Goal: Task Accomplishment & Management: Manage account settings

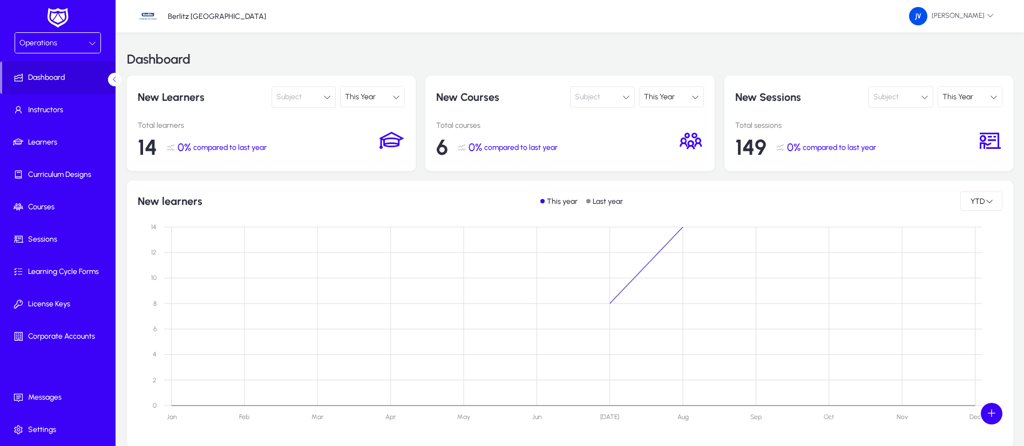
click at [85, 36] on div "Operations" at bounding box center [53, 43] width 69 height 14
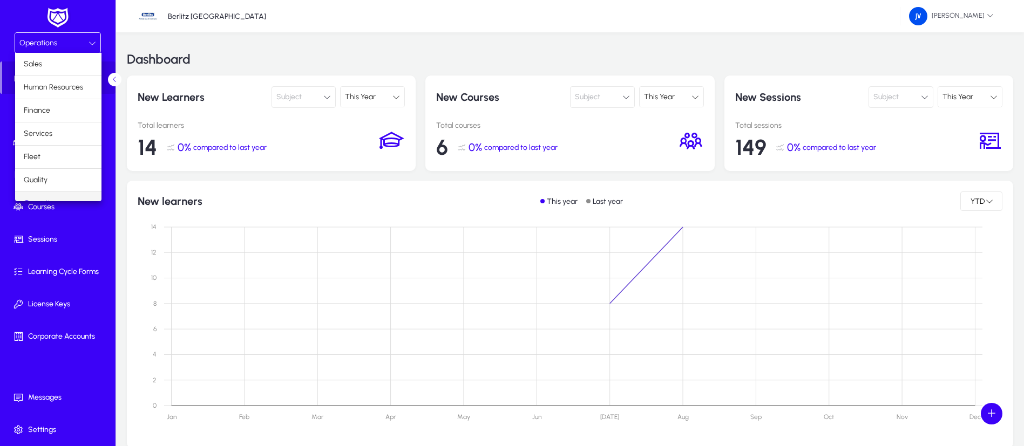
scroll to position [13, 0]
click at [55, 186] on span "Operations" at bounding box center [43, 189] width 38 height 13
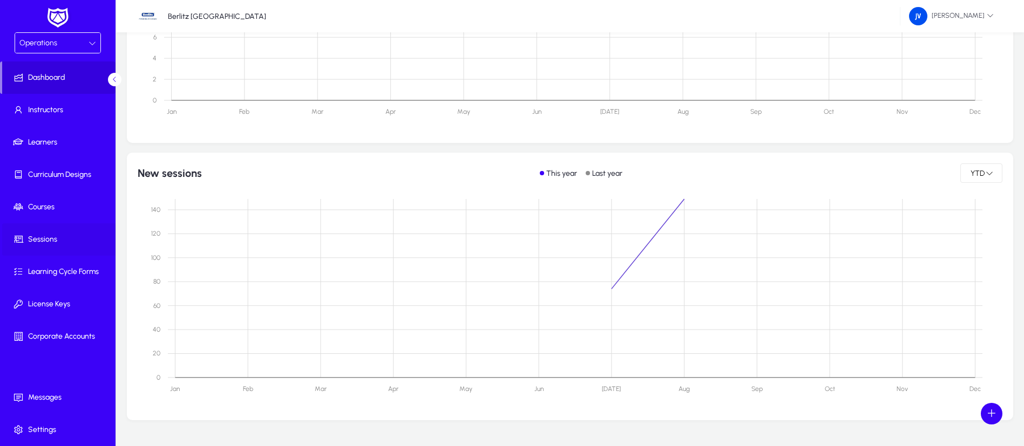
scroll to position [611, 0]
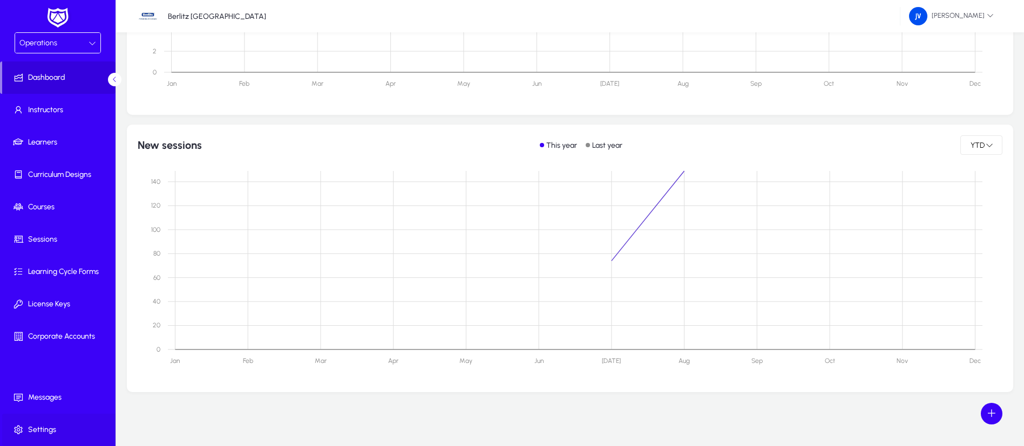
click at [45, 426] on span "Settings" at bounding box center [59, 430] width 115 height 11
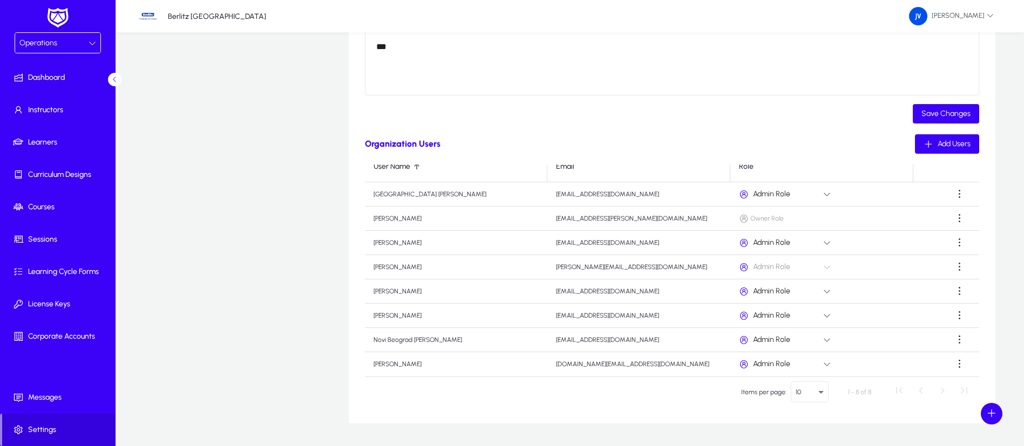
scroll to position [311, 0]
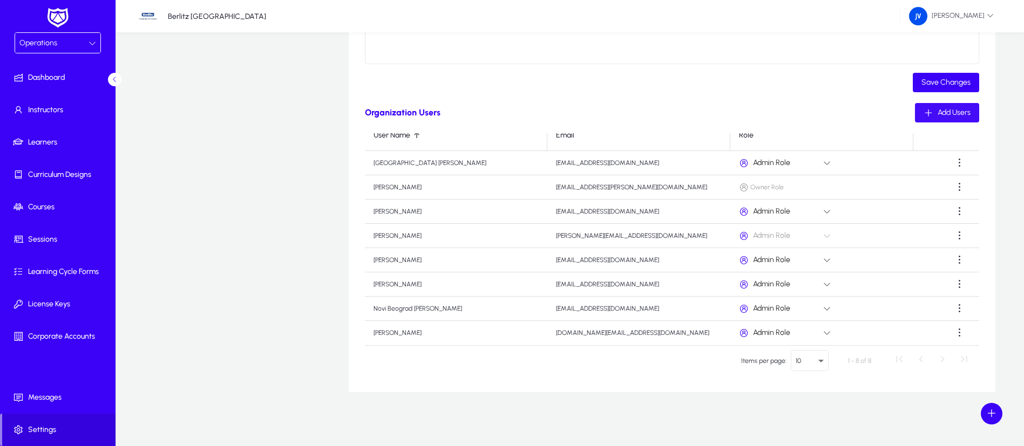
click at [947, 115] on span "Add Users" at bounding box center [953, 112] width 33 height 9
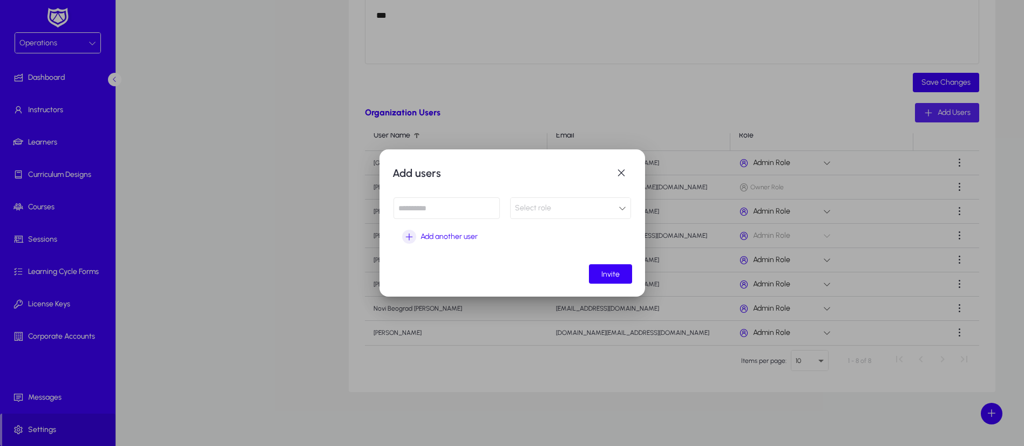
scroll to position [0, 0]
paste input "**********"
type input "**********"
click at [625, 207] on icon at bounding box center [622, 209] width 8 height 8
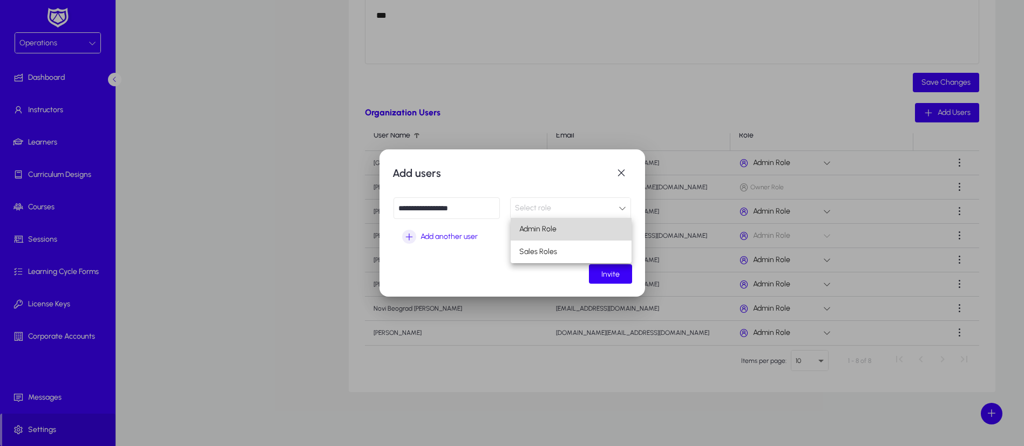
click at [578, 230] on mat-option "Admin Role" at bounding box center [570, 229] width 121 height 23
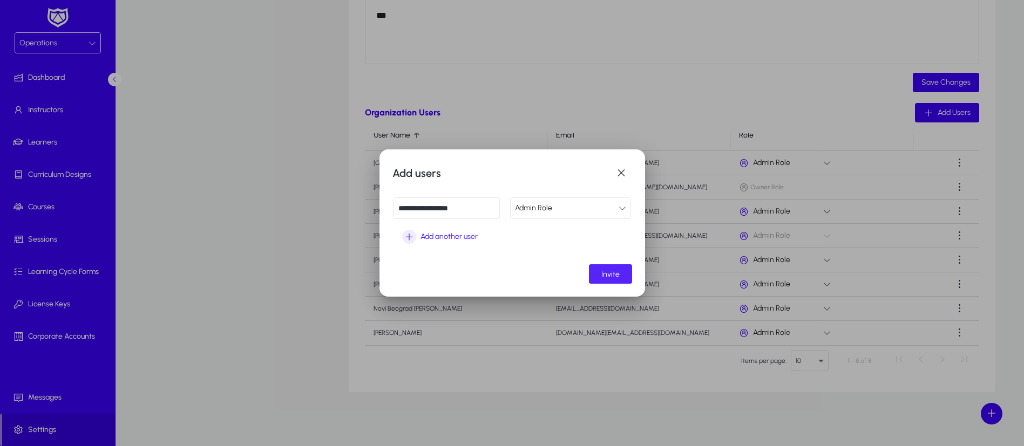
click at [614, 275] on span "Invite" at bounding box center [610, 274] width 18 height 9
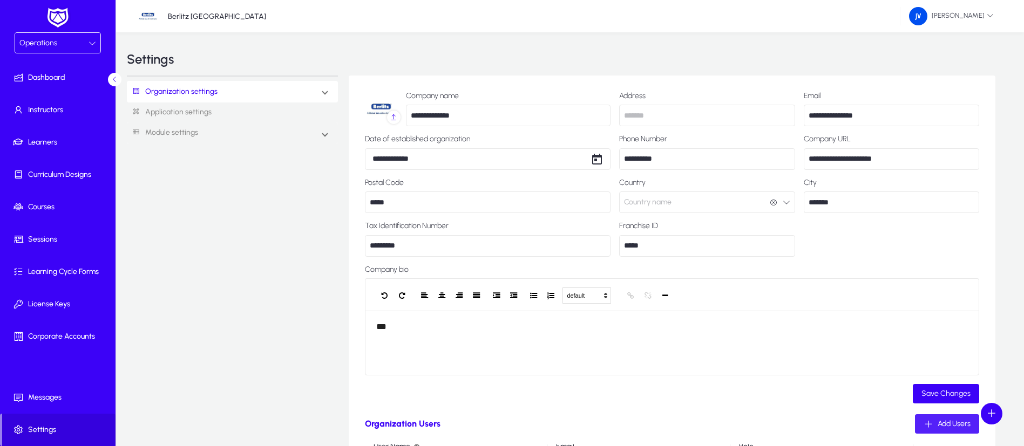
scroll to position [311, 0]
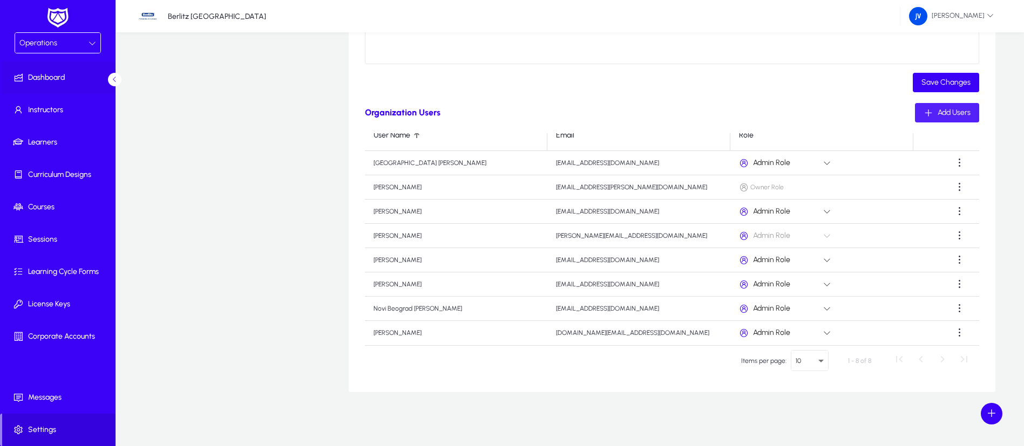
click at [53, 71] on span at bounding box center [59, 78] width 115 height 26
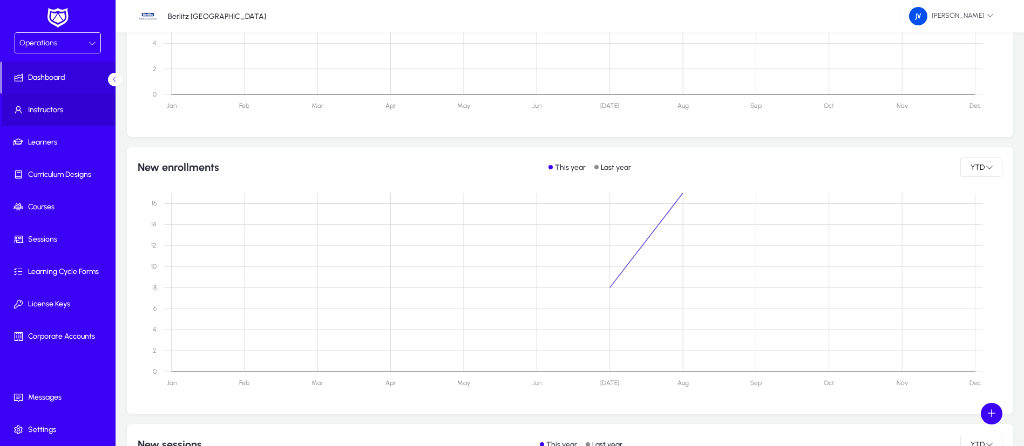
click at [62, 109] on span "Instructors" at bounding box center [59, 110] width 115 height 11
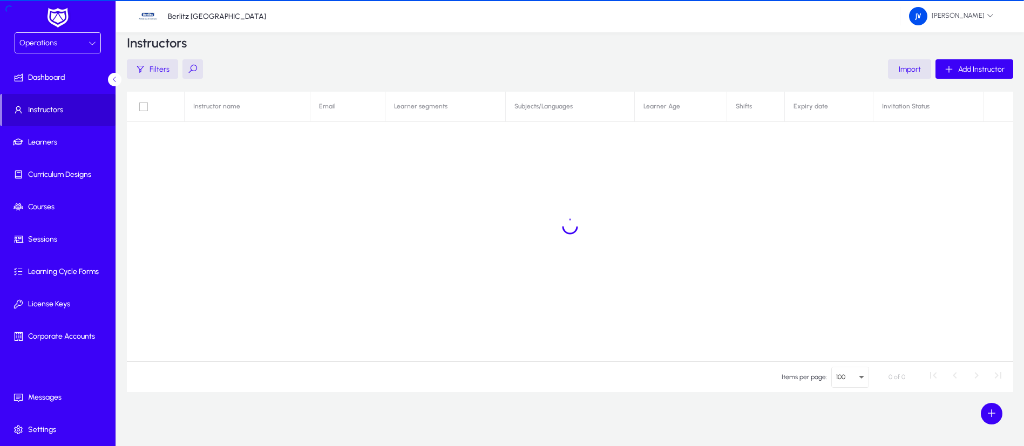
scroll to position [16, 0]
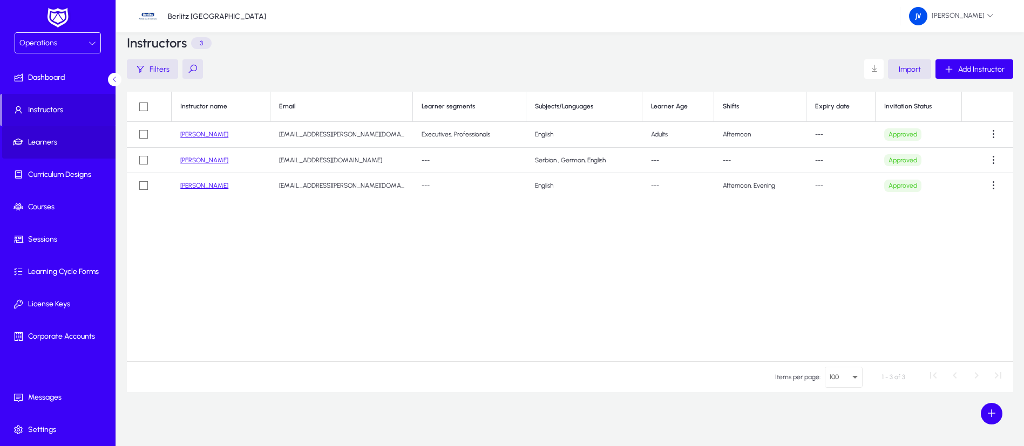
click at [53, 139] on span "Learners" at bounding box center [59, 142] width 115 height 11
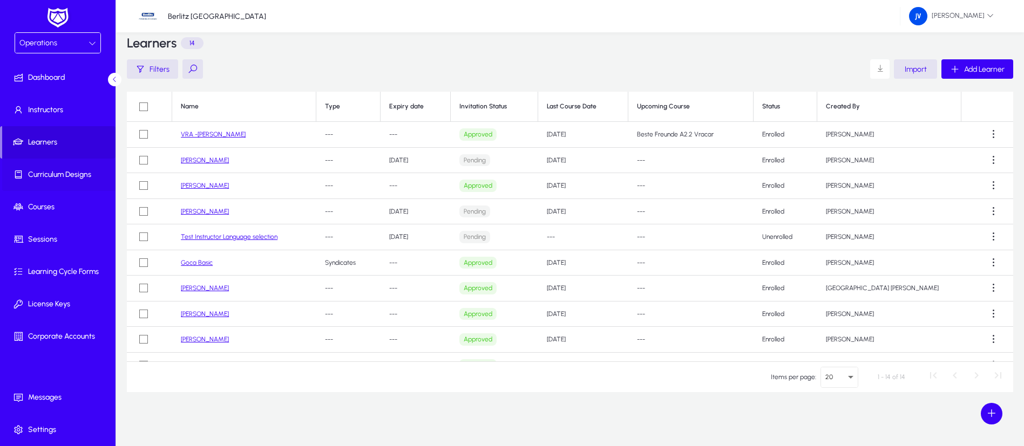
click at [65, 171] on span "Curriculum Designs" at bounding box center [59, 174] width 115 height 11
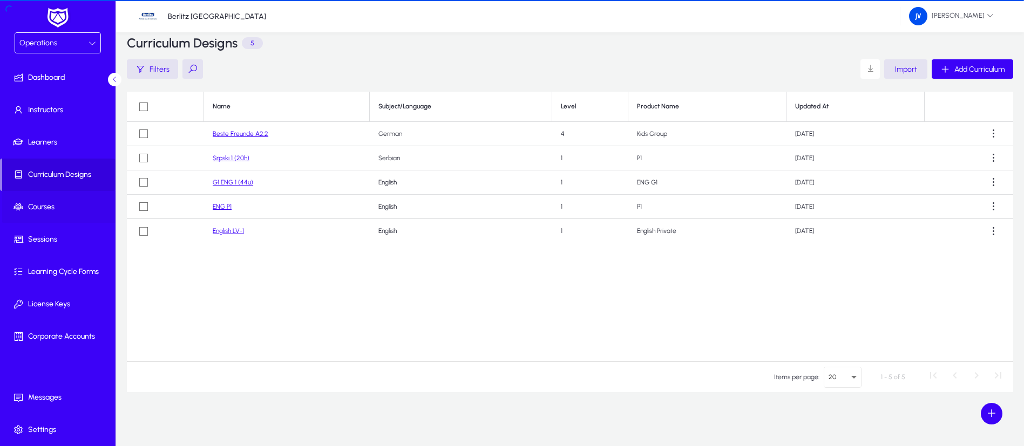
click at [47, 205] on span "Courses" at bounding box center [59, 207] width 115 height 11
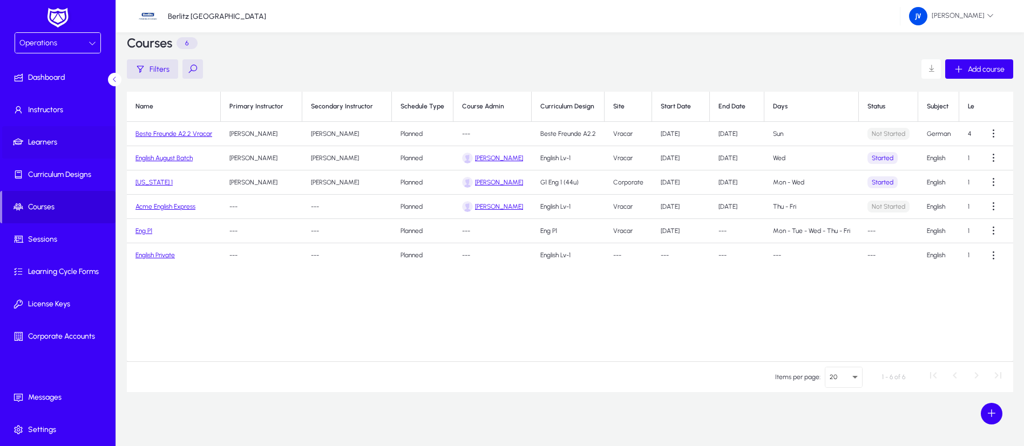
click at [46, 134] on span at bounding box center [59, 143] width 115 height 26
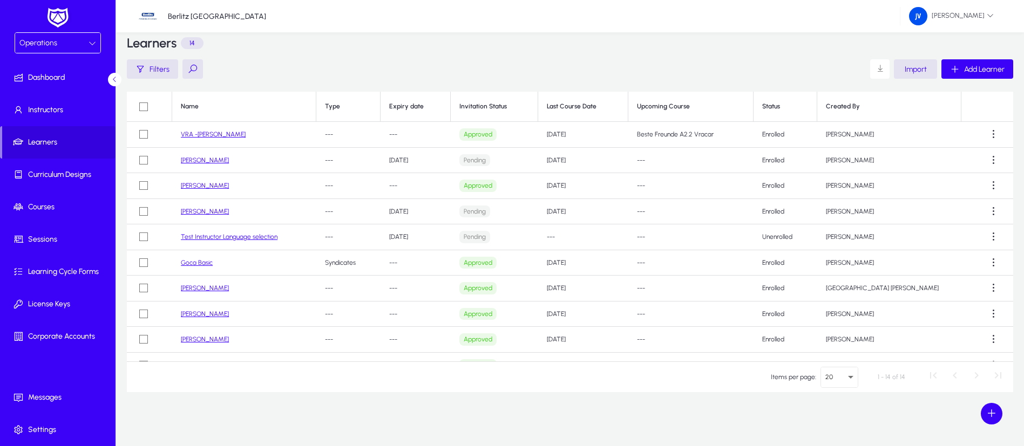
click at [91, 39] on icon at bounding box center [92, 43] width 8 height 8
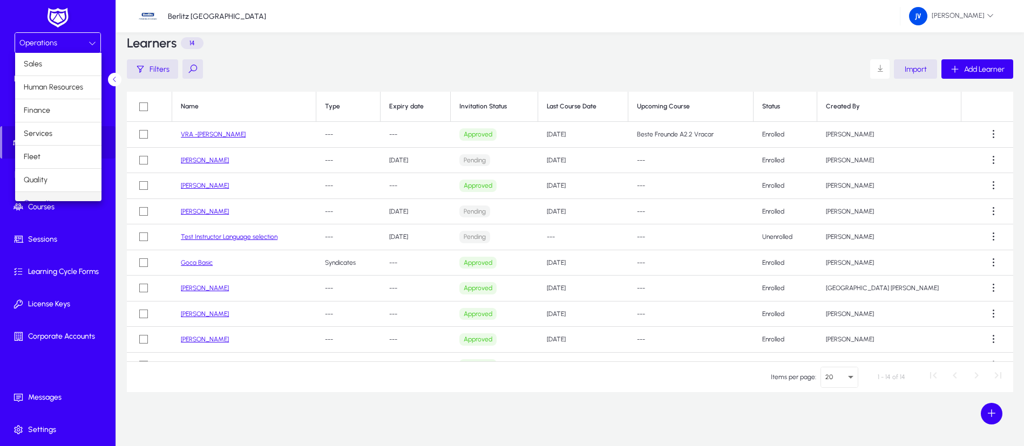
click at [88, 38] on div at bounding box center [512, 223] width 1024 height 446
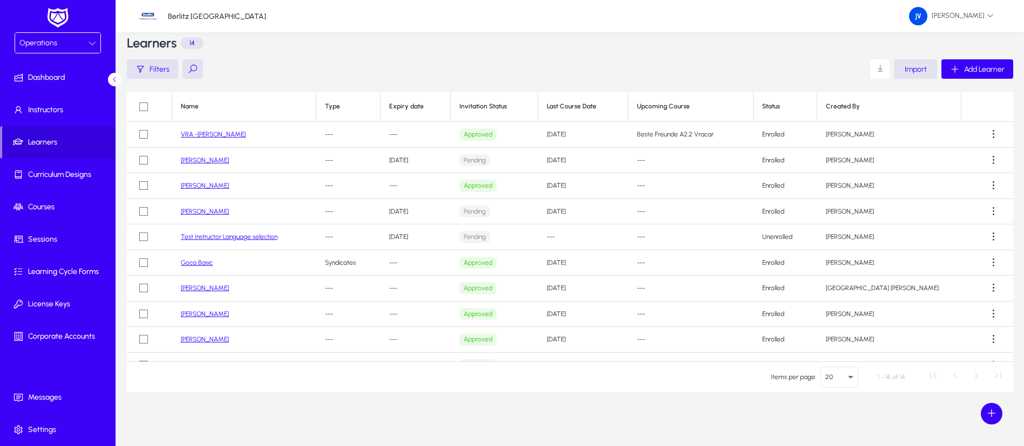
click at [90, 43] on icon at bounding box center [92, 43] width 8 height 8
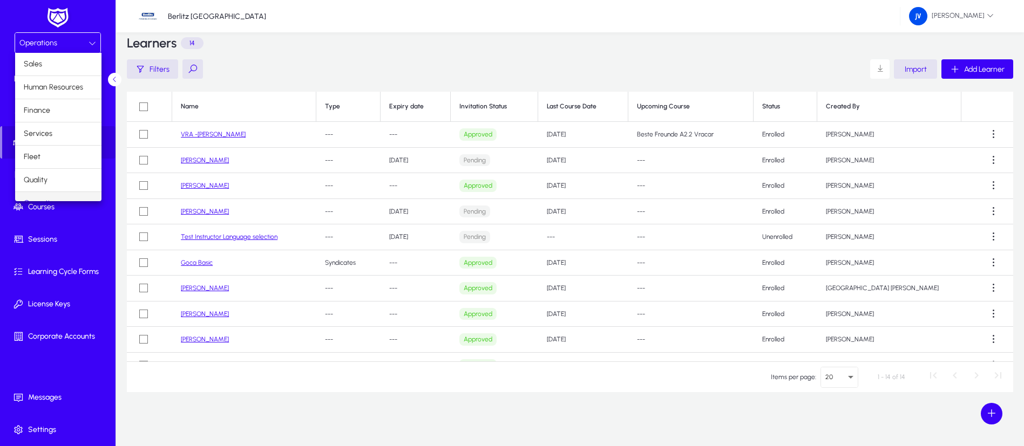
scroll to position [13, 0]
click at [103, 19] on div at bounding box center [512, 223] width 1024 height 446
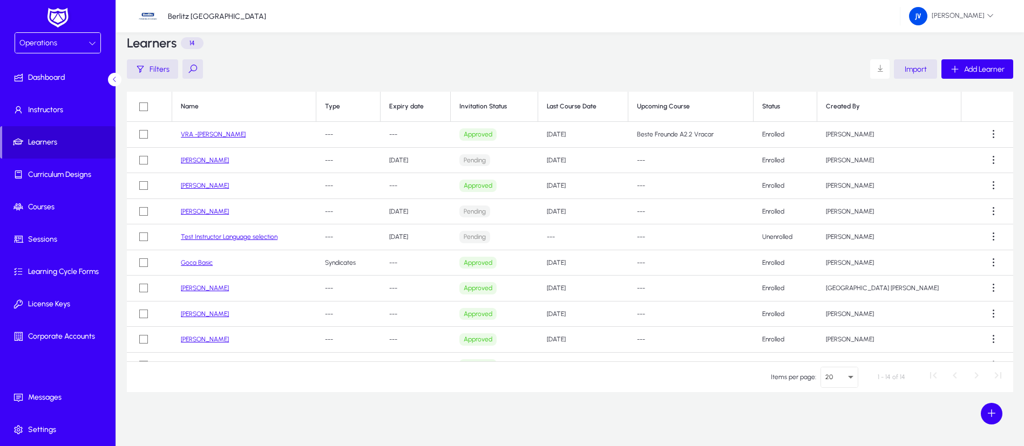
scroll to position [0, 0]
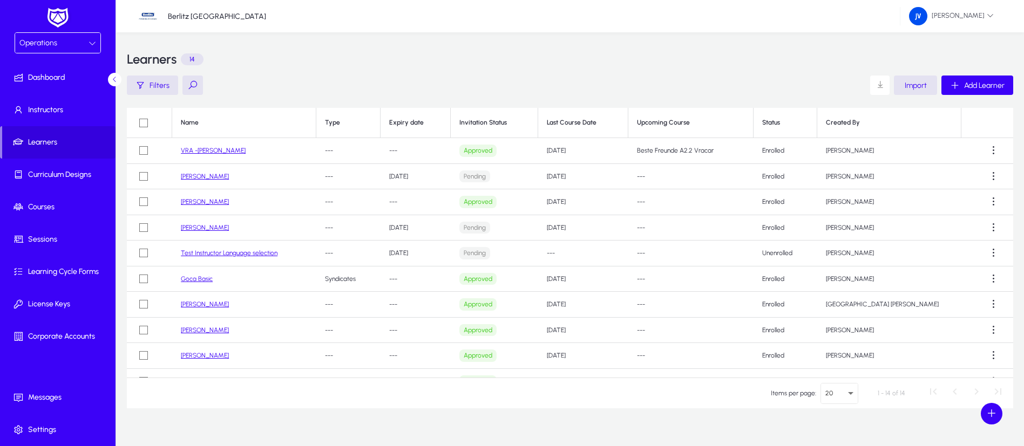
click at [89, 42] on icon at bounding box center [92, 43] width 8 height 8
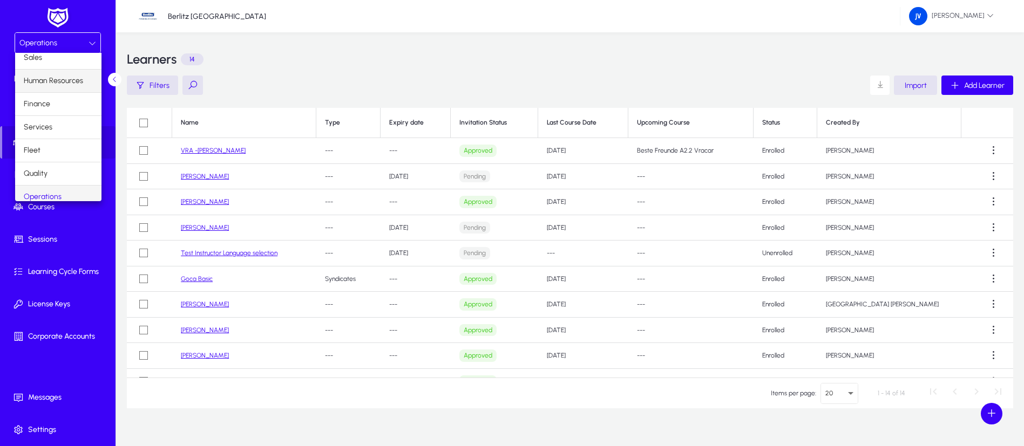
scroll to position [4, 0]
click at [38, 59] on span "Sales" at bounding box center [33, 60] width 18 height 13
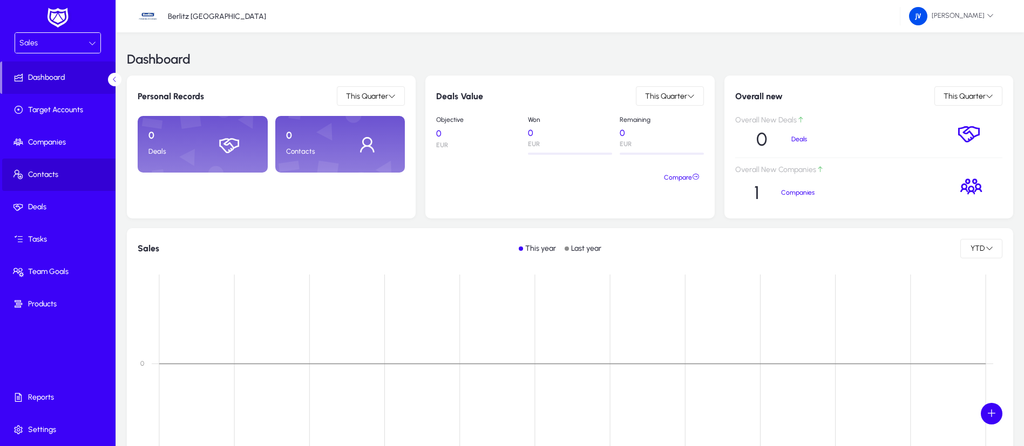
click at [50, 168] on span at bounding box center [59, 175] width 115 height 26
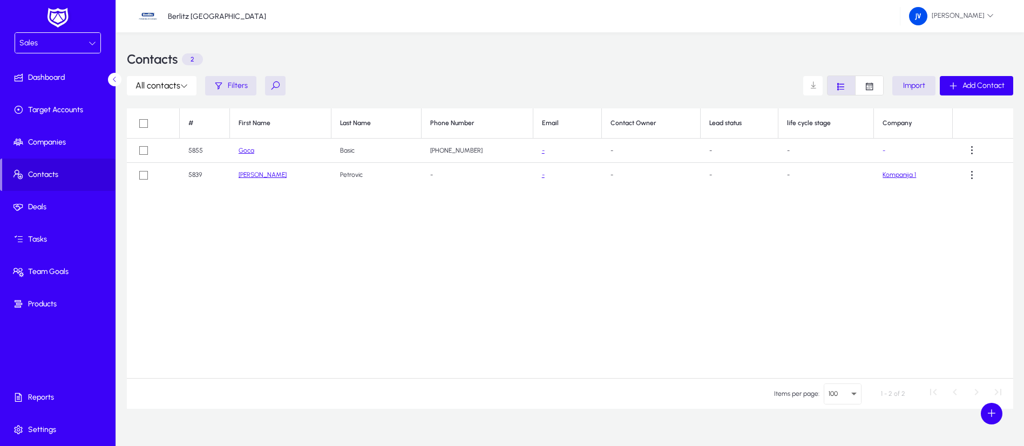
click at [94, 44] on icon at bounding box center [92, 43] width 8 height 8
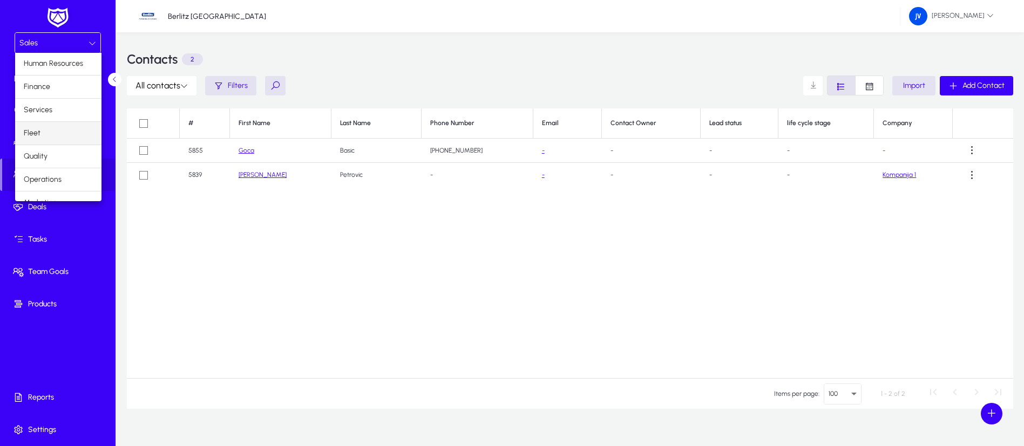
scroll to position [37, 0]
click at [57, 161] on span "Operations" at bounding box center [43, 166] width 38 height 13
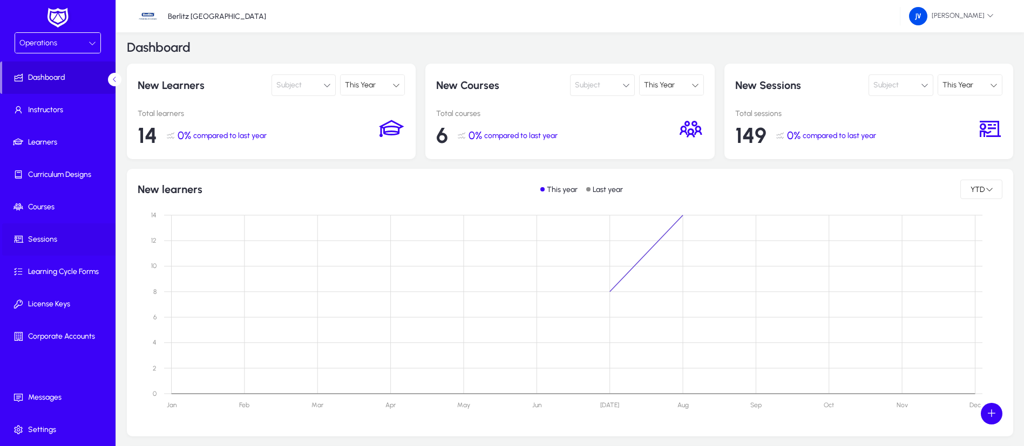
scroll to position [162, 0]
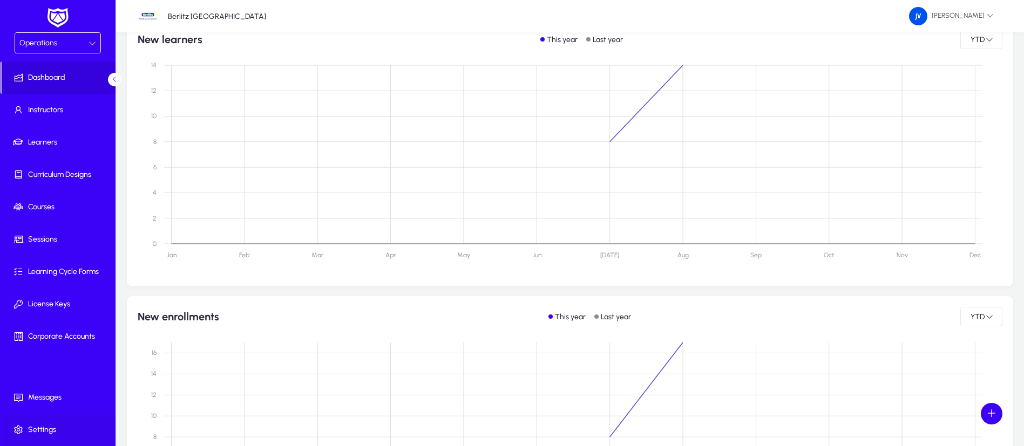
click at [43, 426] on span "Settings" at bounding box center [59, 430] width 115 height 11
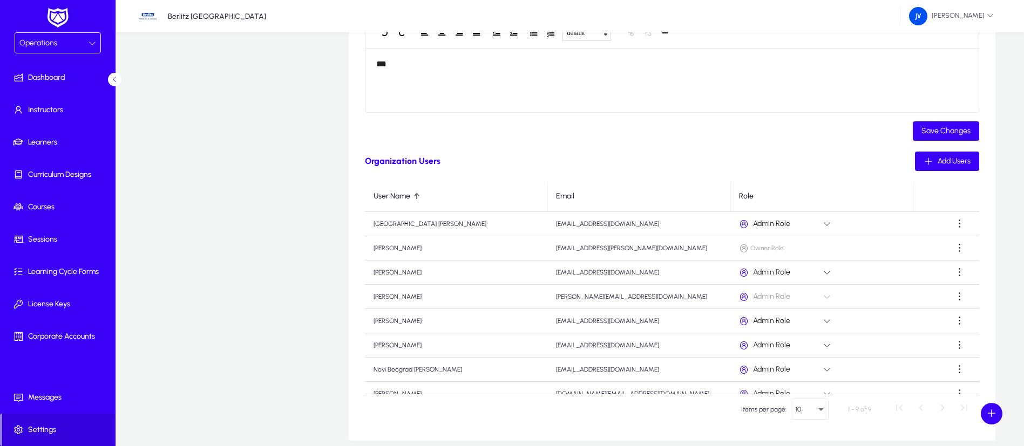
scroll to position [311, 0]
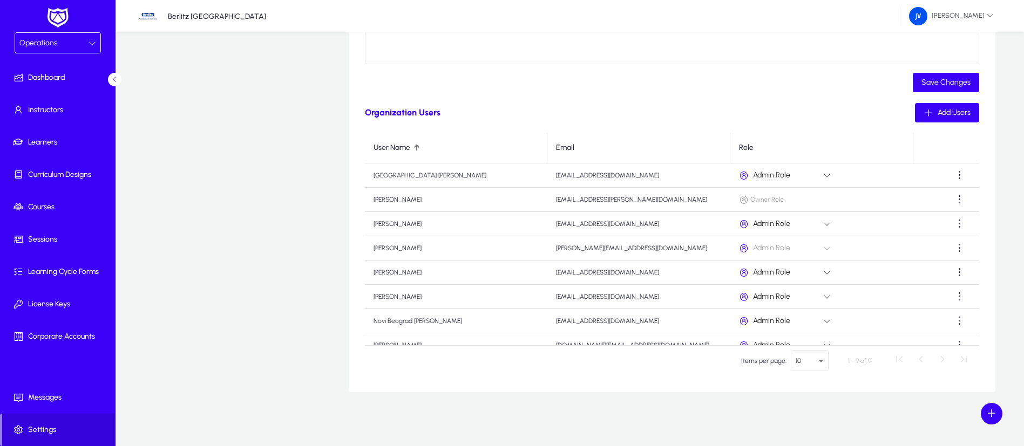
click at [111, 80] on button at bounding box center [114, 79] width 13 height 13
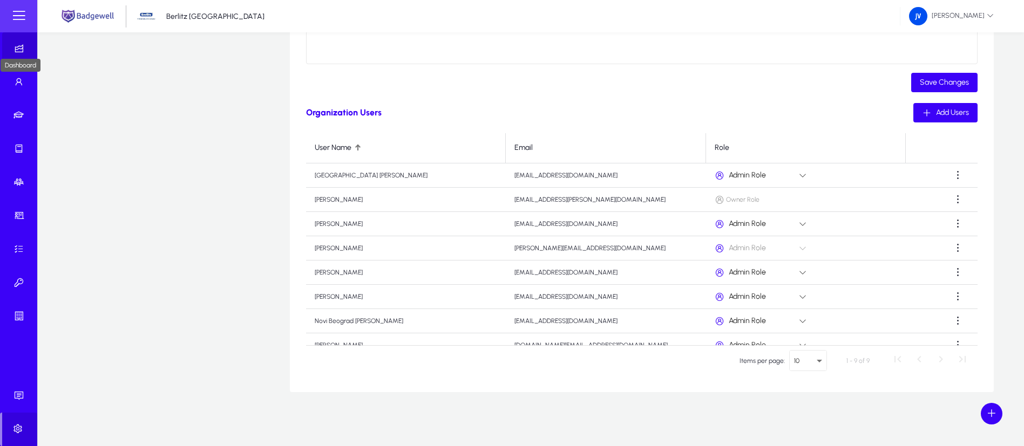
click at [20, 49] on icon at bounding box center [20, 48] width 15 height 11
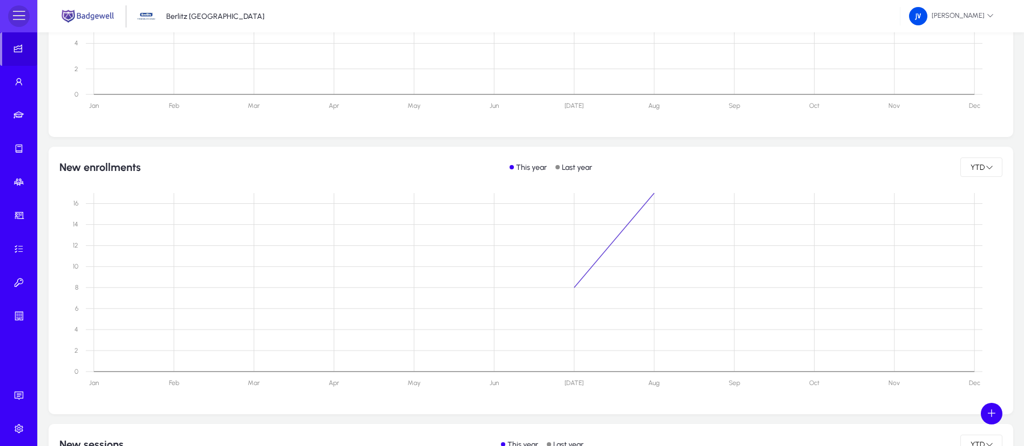
click at [23, 16] on span at bounding box center [19, 16] width 22 height 22
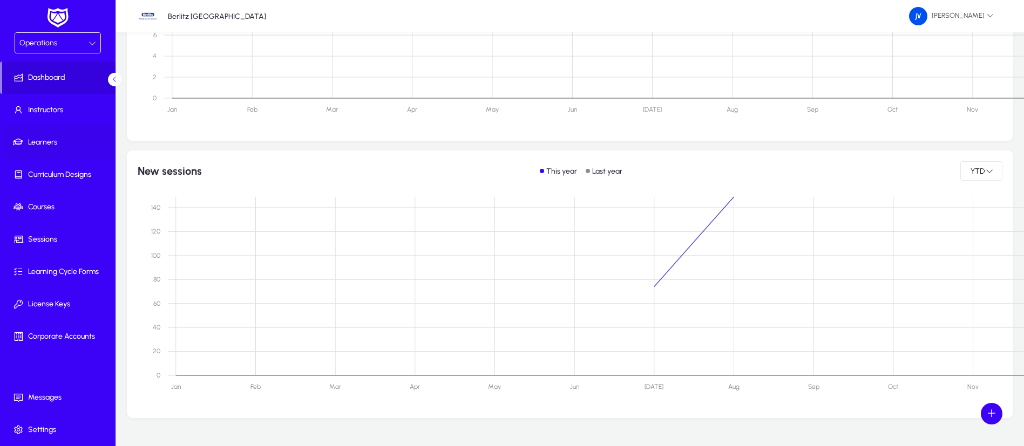
scroll to position [623, 0]
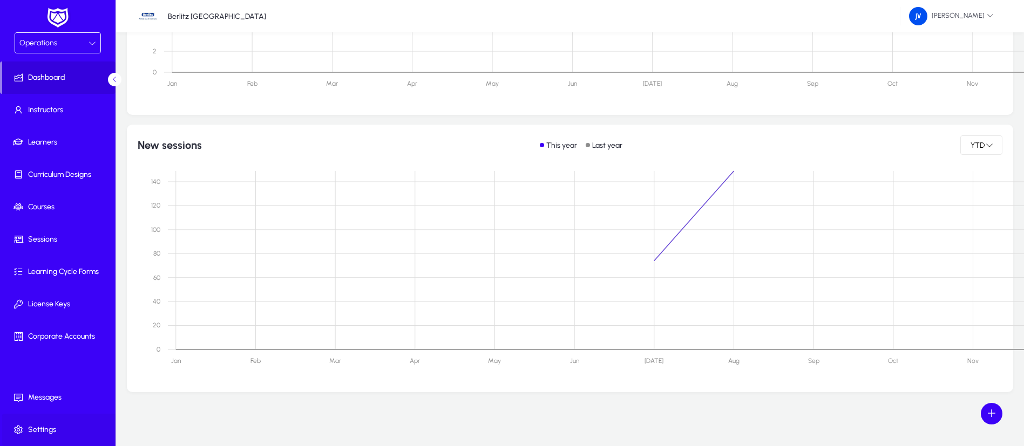
click at [46, 423] on link "Settings" at bounding box center [59, 430] width 115 height 32
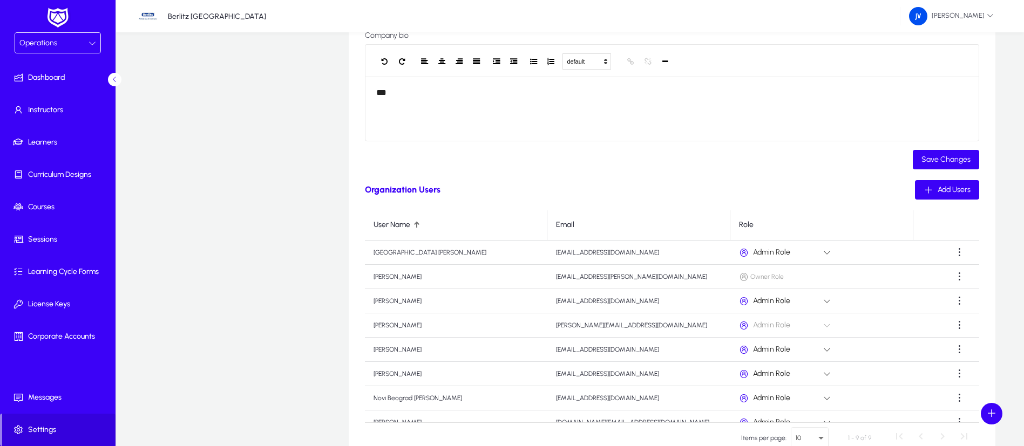
scroll to position [69, 0]
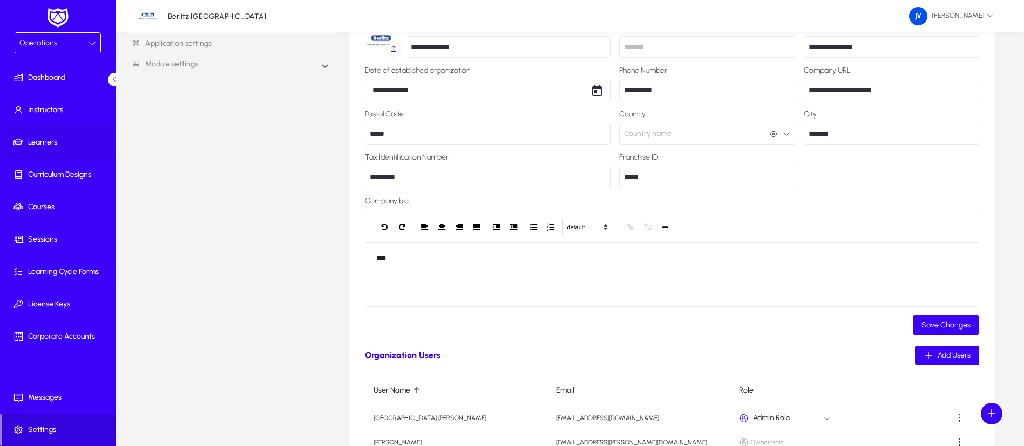
click at [52, 140] on span "Learners" at bounding box center [59, 142] width 115 height 11
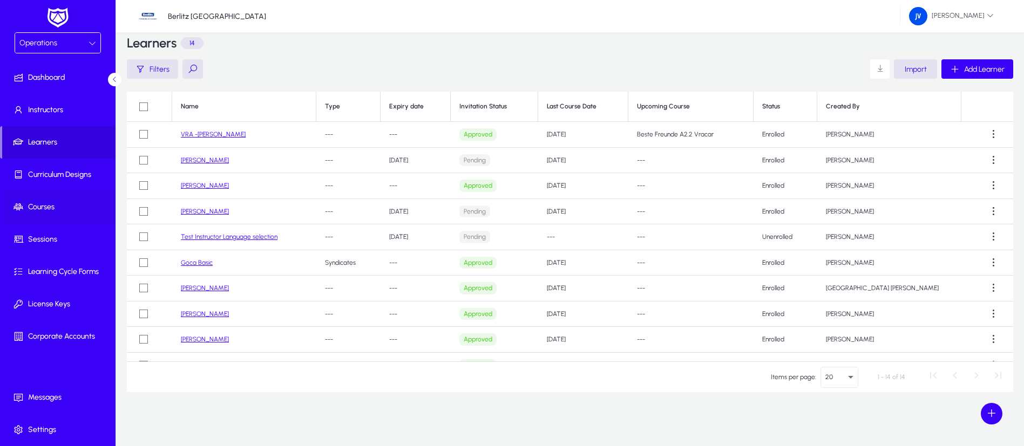
click at [49, 202] on span "Courses" at bounding box center [59, 207] width 115 height 11
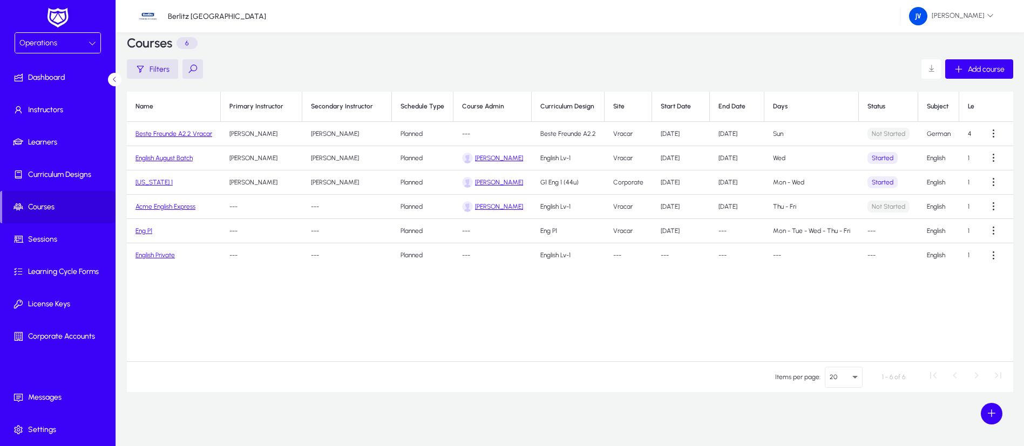
click at [178, 133] on link "Beste Freunde A2.2 Vracar" at bounding box center [173, 134] width 77 height 8
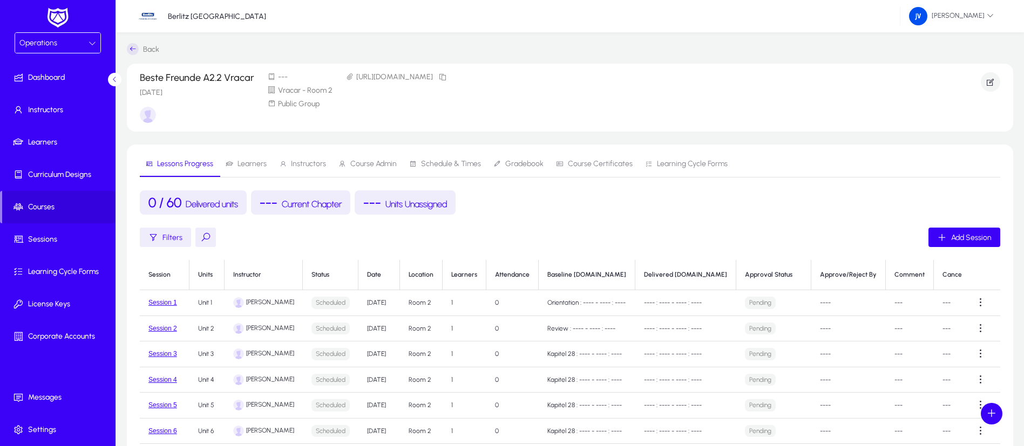
click at [247, 162] on span "Learners" at bounding box center [251, 164] width 29 height 8
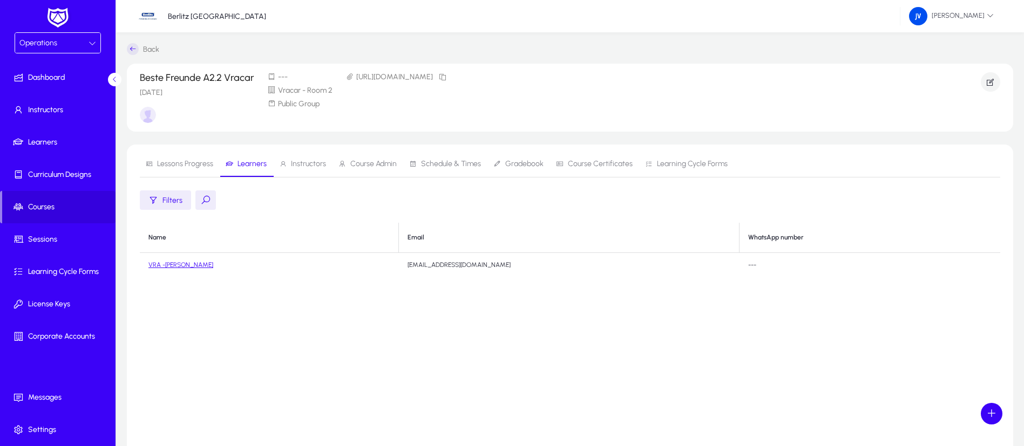
click at [196, 166] on span "Lessons Progress" at bounding box center [185, 164] width 56 height 8
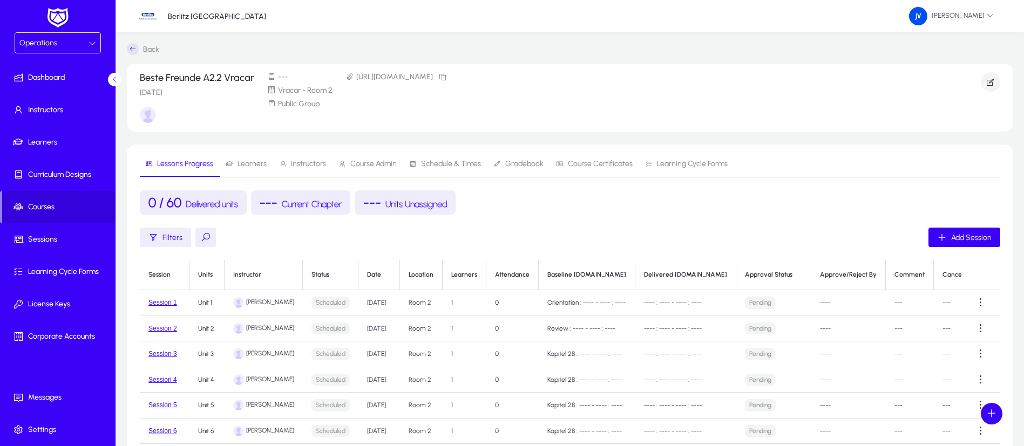
click at [247, 164] on span "Learners" at bounding box center [251, 164] width 29 height 8
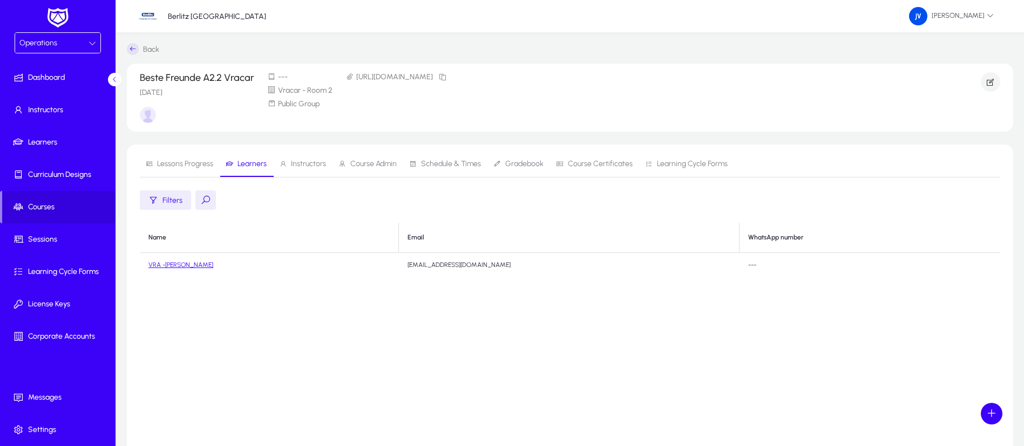
click at [307, 164] on span "Instructors" at bounding box center [308, 164] width 35 height 8
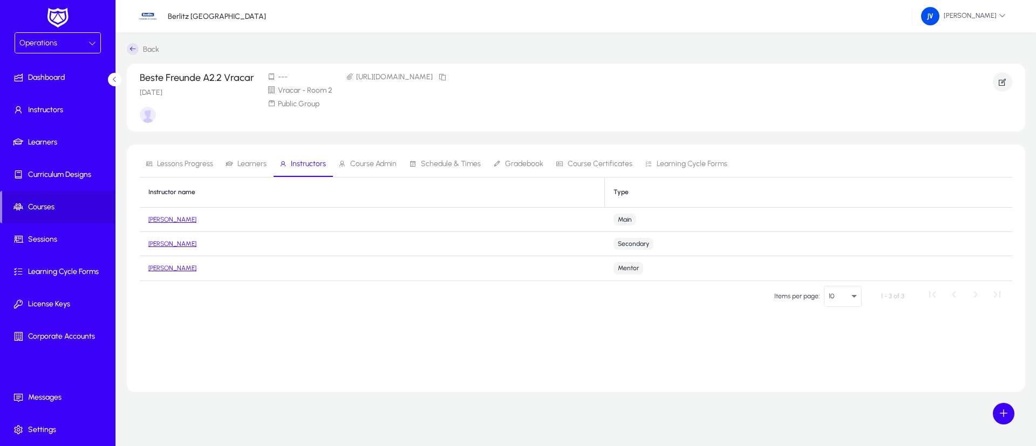
click at [189, 160] on span "Lessons Progress" at bounding box center [185, 164] width 56 height 8
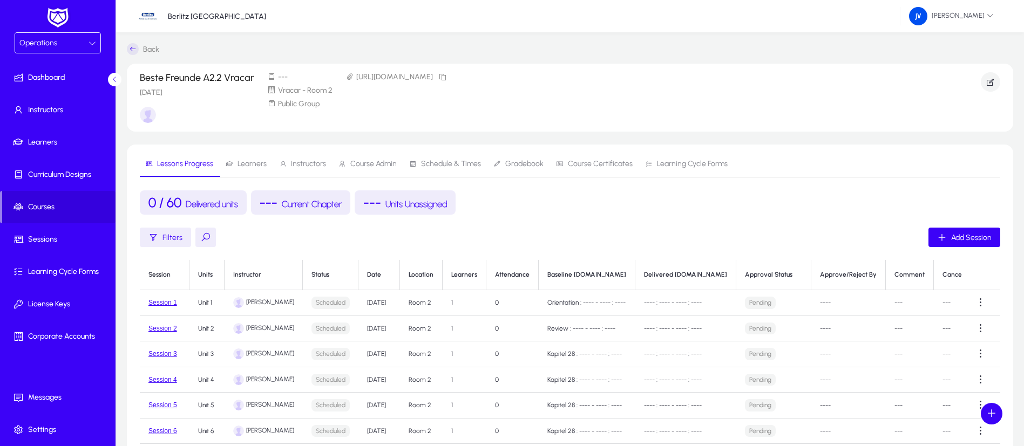
click at [260, 164] on span "Learners" at bounding box center [251, 164] width 29 height 8
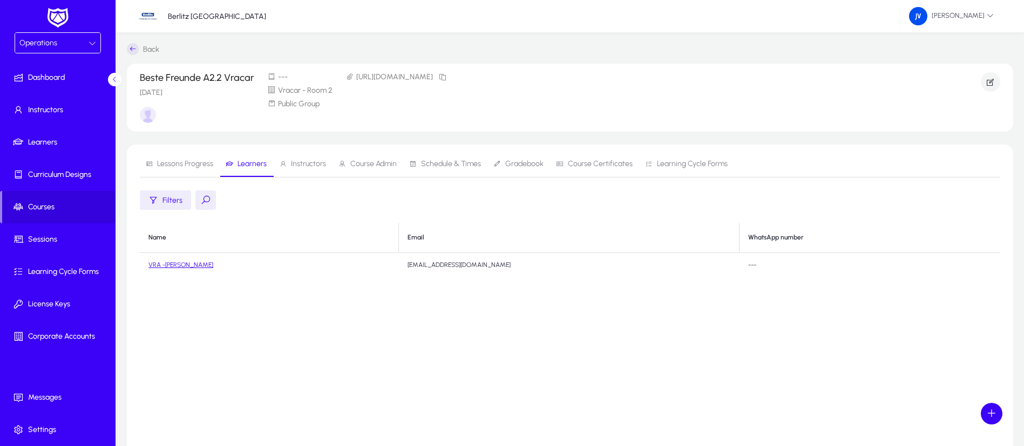
click at [179, 264] on link "VRA -[PERSON_NAME]" at bounding box center [180, 265] width 65 height 8
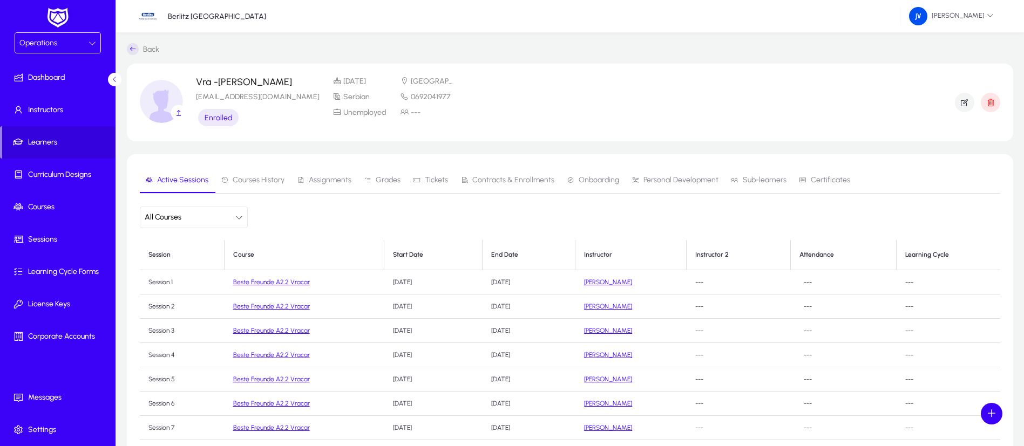
click at [520, 181] on span "Contracts & Enrollments" at bounding box center [513, 180] width 82 height 8
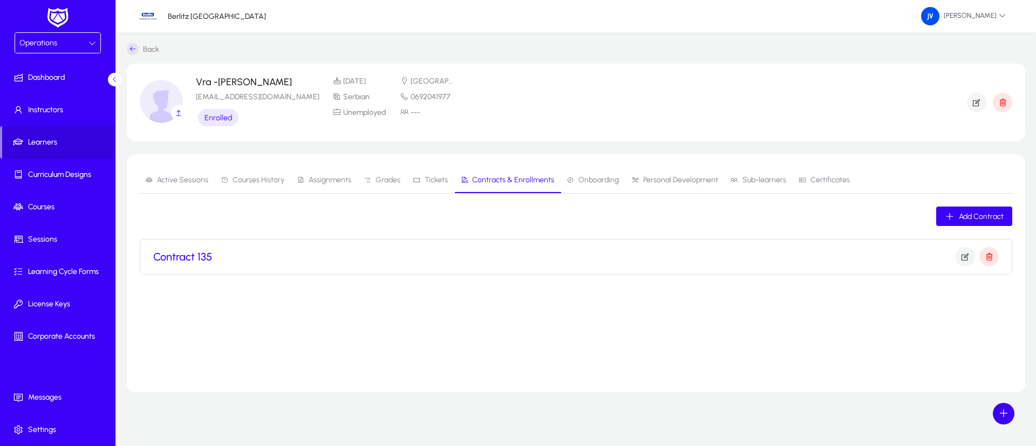
click at [176, 257] on h3 "Contract 135" at bounding box center [182, 256] width 59 height 13
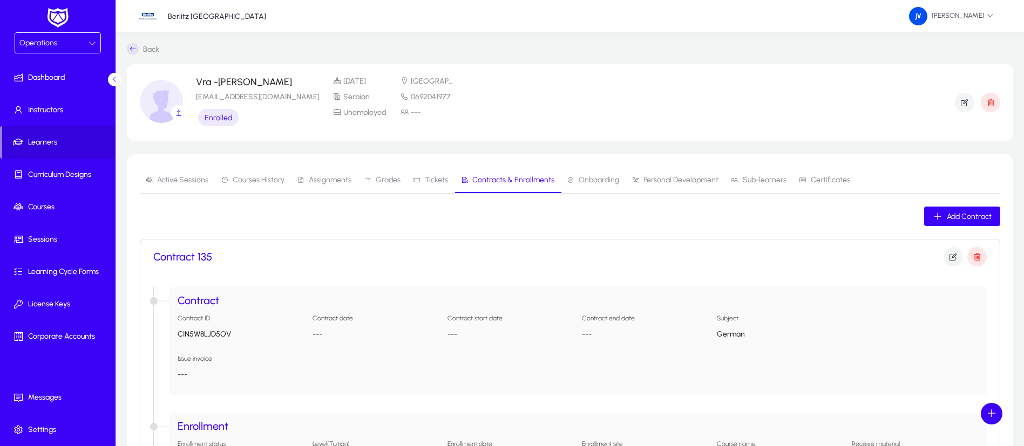
click at [537, 110] on div "Vra -[PERSON_NAME] [EMAIL_ADDRESS][DOMAIN_NAME] Enrolled [DATE] [GEOGRAPHIC_DAT…" at bounding box center [569, 103] width 746 height 52
click at [579, 180] on span "Onboarding" at bounding box center [598, 180] width 40 height 8
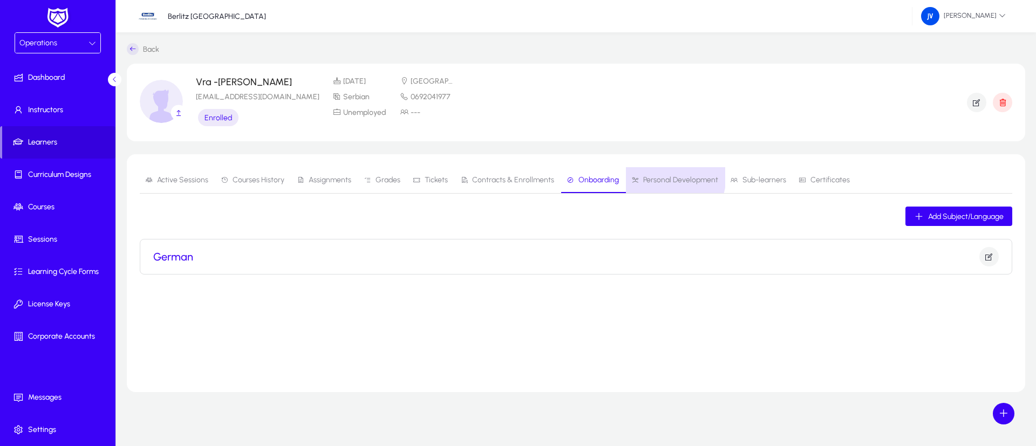
click at [651, 176] on span "Personal Development" at bounding box center [680, 180] width 75 height 8
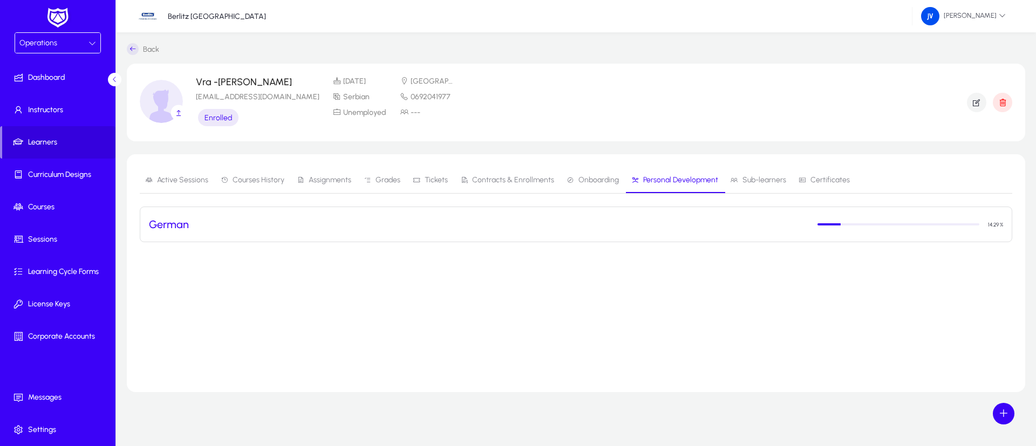
click at [322, 176] on span "Assignments" at bounding box center [330, 180] width 43 height 8
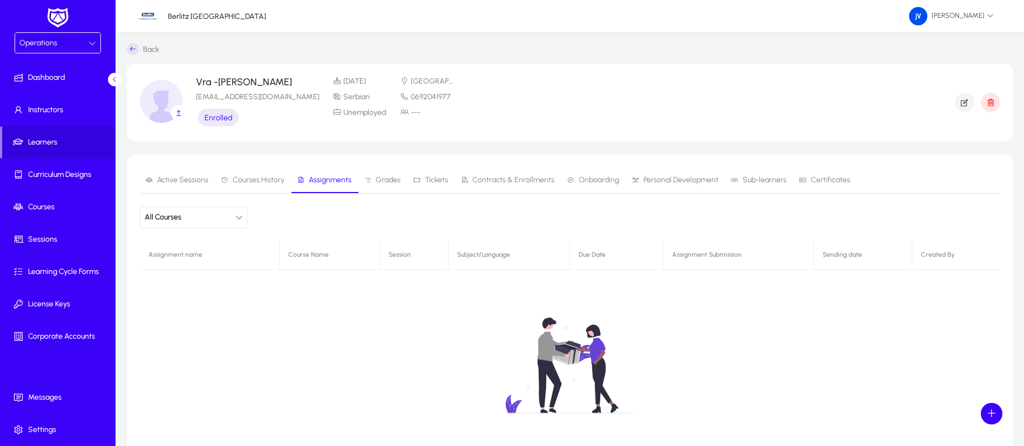
click at [186, 181] on span "Active Sessions" at bounding box center [182, 180] width 51 height 8
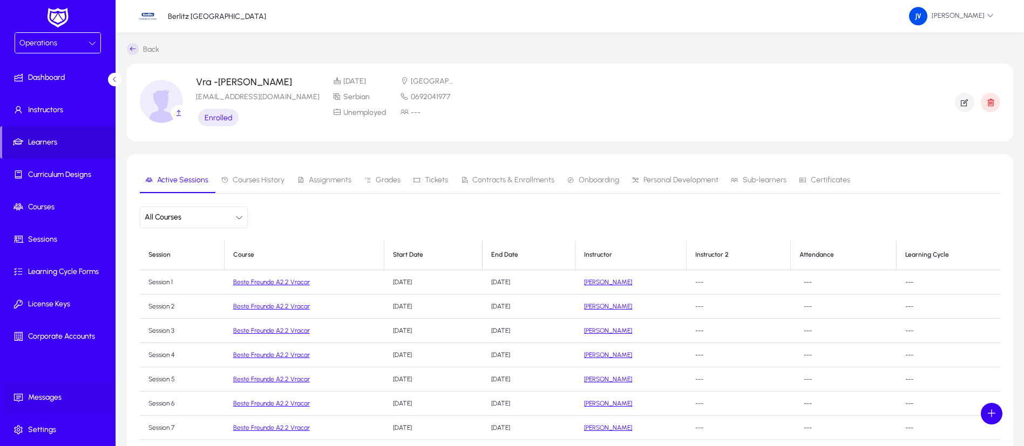
scroll to position [161, 0]
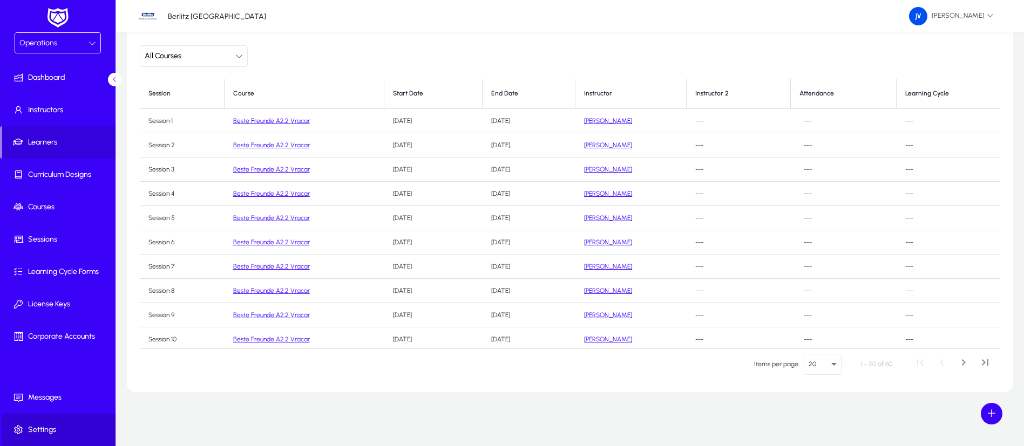
click at [40, 425] on span "Settings" at bounding box center [59, 430] width 115 height 11
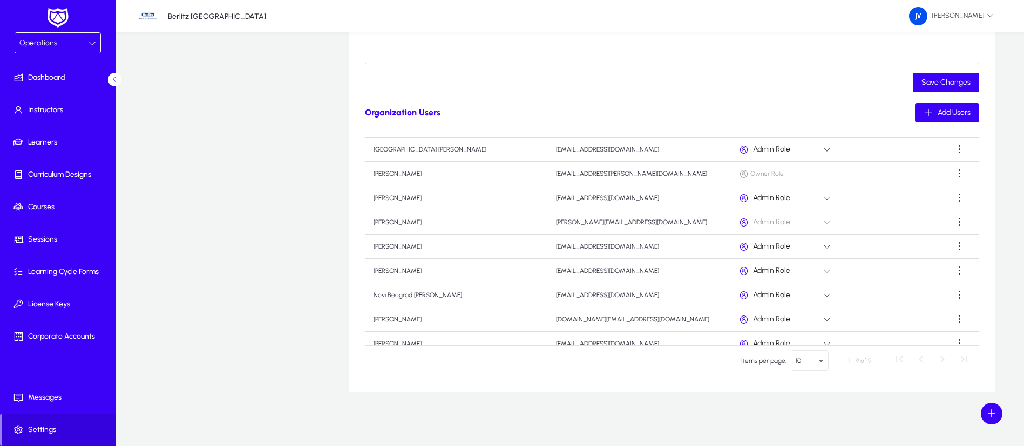
scroll to position [37, 0]
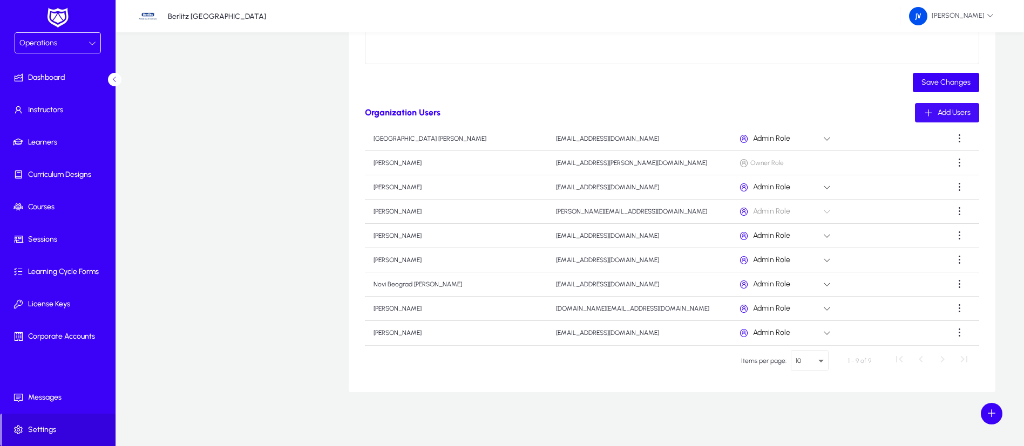
click at [958, 113] on span "Add Users" at bounding box center [953, 112] width 33 height 9
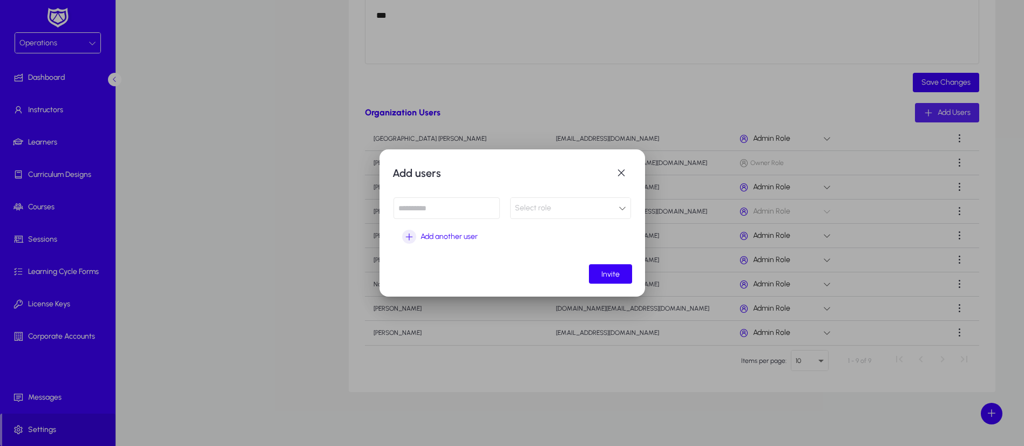
scroll to position [0, 0]
click at [426, 206] on input at bounding box center [446, 208] width 106 height 22
paste input "**********"
type input "**********"
click at [625, 208] on icon at bounding box center [622, 209] width 8 height 8
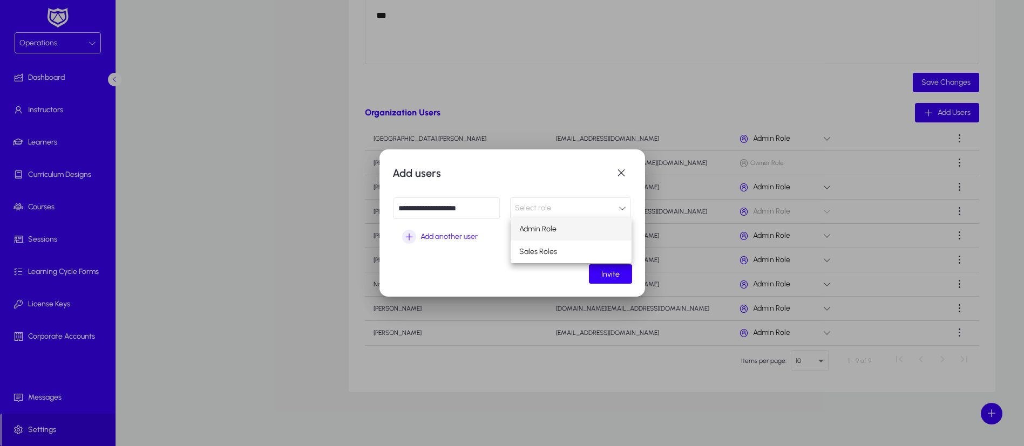
click at [592, 227] on mat-option "Admin Role" at bounding box center [570, 229] width 121 height 23
click at [611, 273] on span "Invite" at bounding box center [610, 274] width 18 height 9
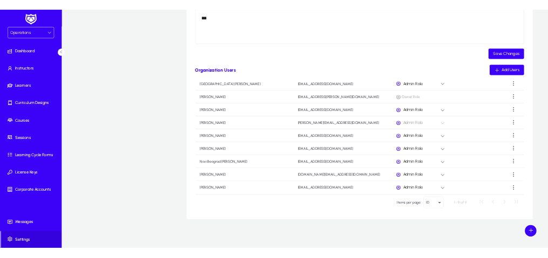
scroll to position [311, 0]
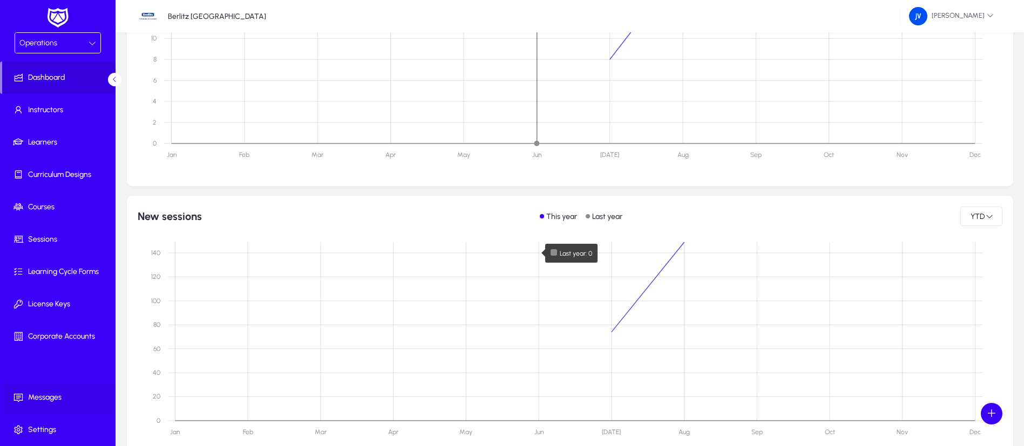
scroll to position [611, 0]
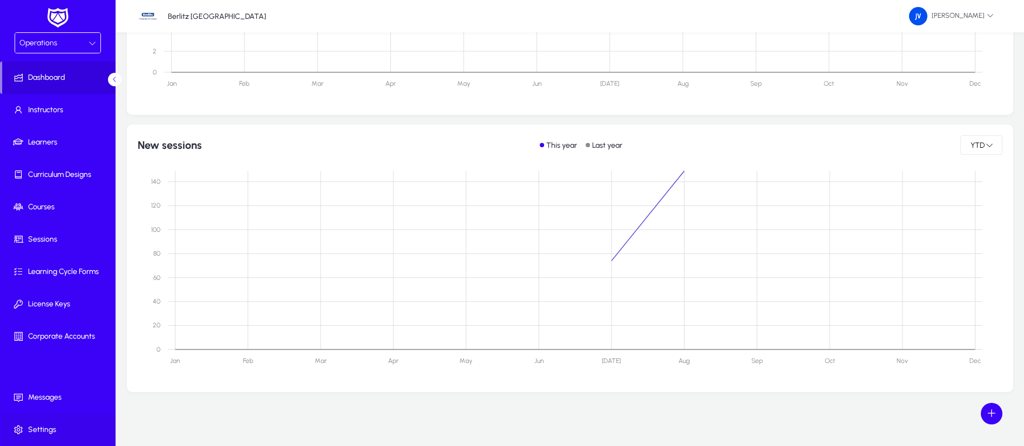
click at [46, 427] on span "Settings" at bounding box center [59, 430] width 115 height 11
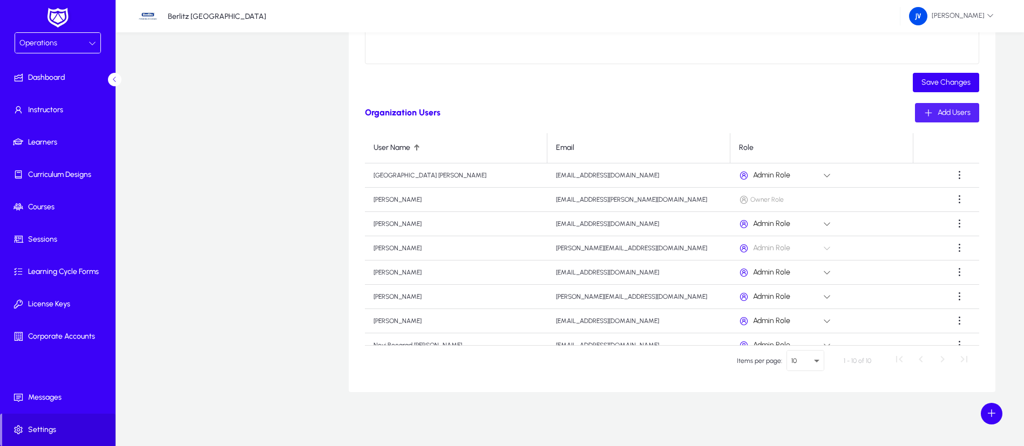
click at [957, 114] on span "Add Users" at bounding box center [953, 112] width 33 height 9
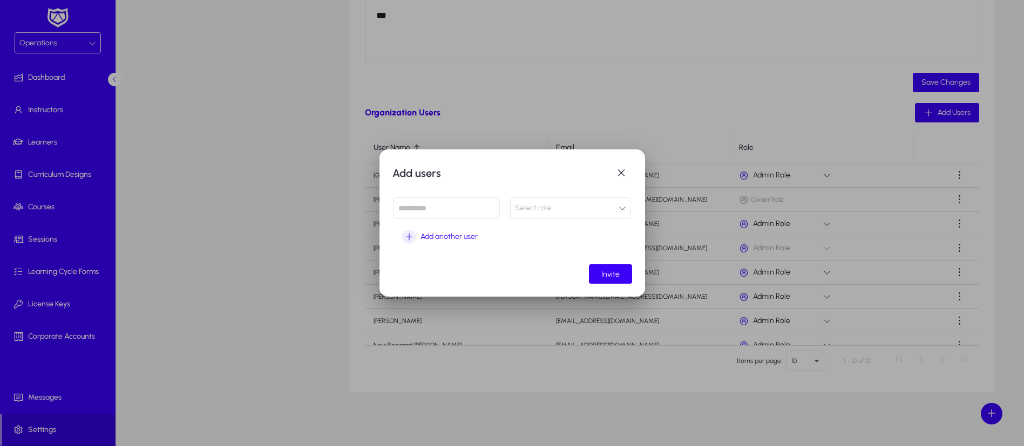
paste input "**********"
type input "**********"
click at [622, 205] on icon at bounding box center [622, 209] width 8 height 8
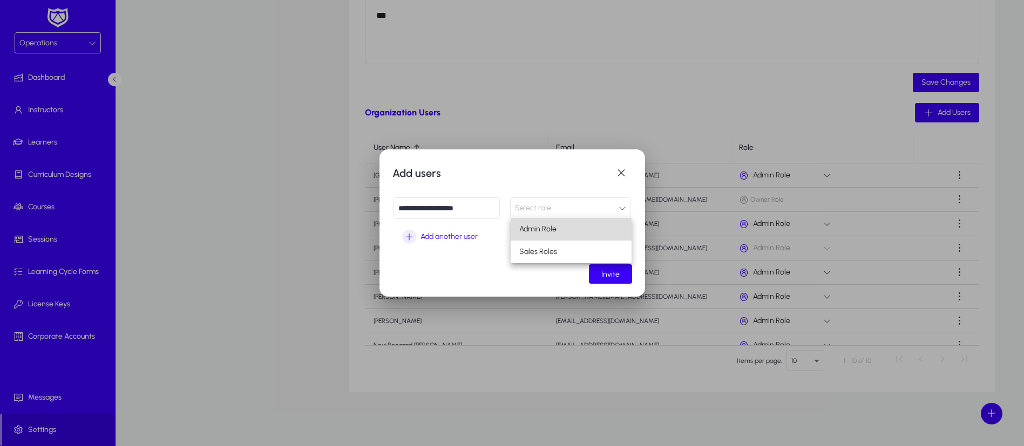
click at [594, 228] on mat-option "Admin Role" at bounding box center [570, 229] width 121 height 23
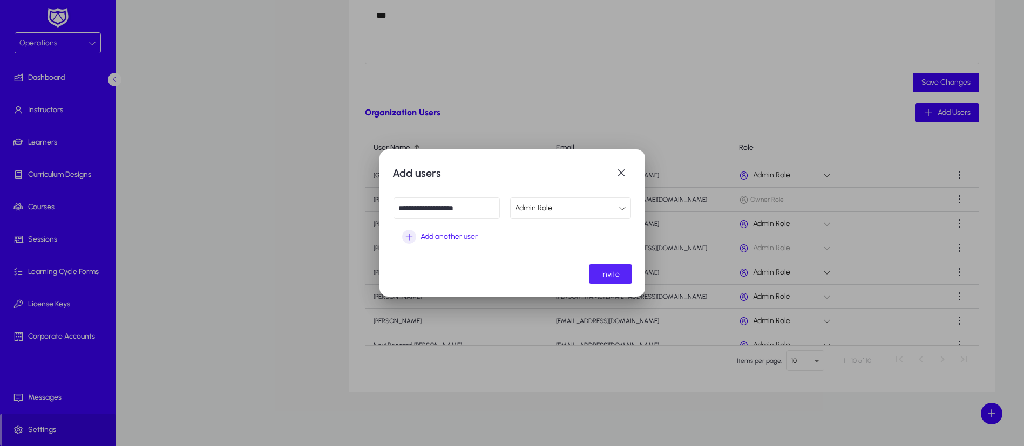
click at [617, 267] on span "submit" at bounding box center [610, 274] width 43 height 26
